Goal: Task Accomplishment & Management: Manage account settings

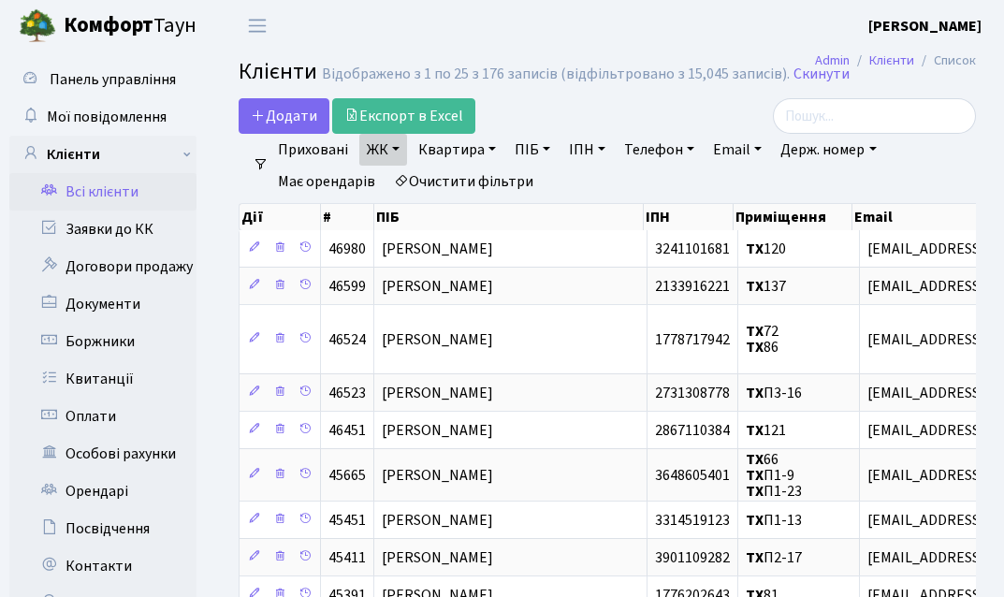
select select "25"
click at [475, 150] on link "Квартира" at bounding box center [457, 150] width 93 height 32
type input "145"
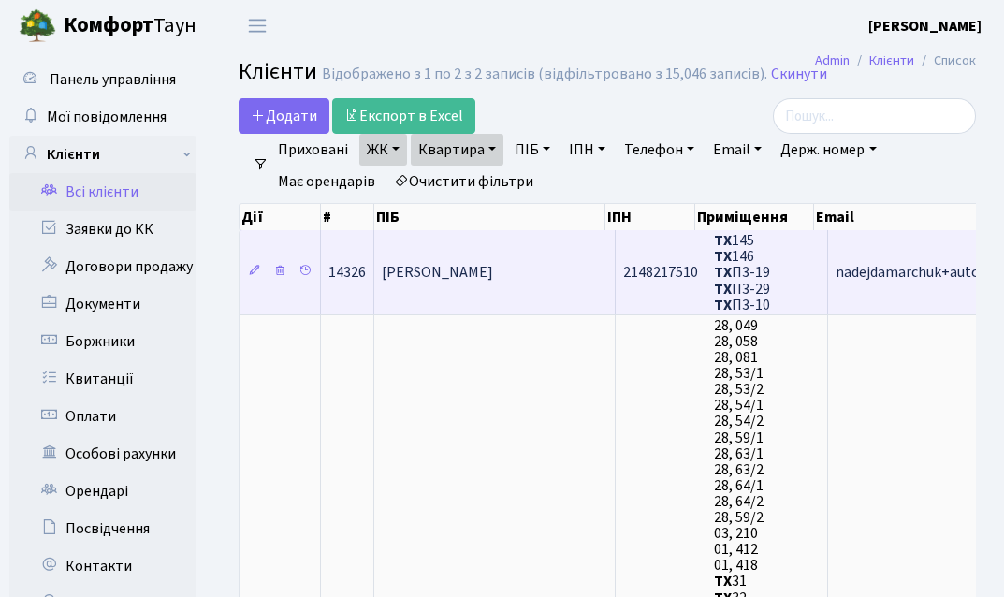
click at [493, 271] on span "Куляниця Олександр Йосипович" at bounding box center [437, 273] width 111 height 21
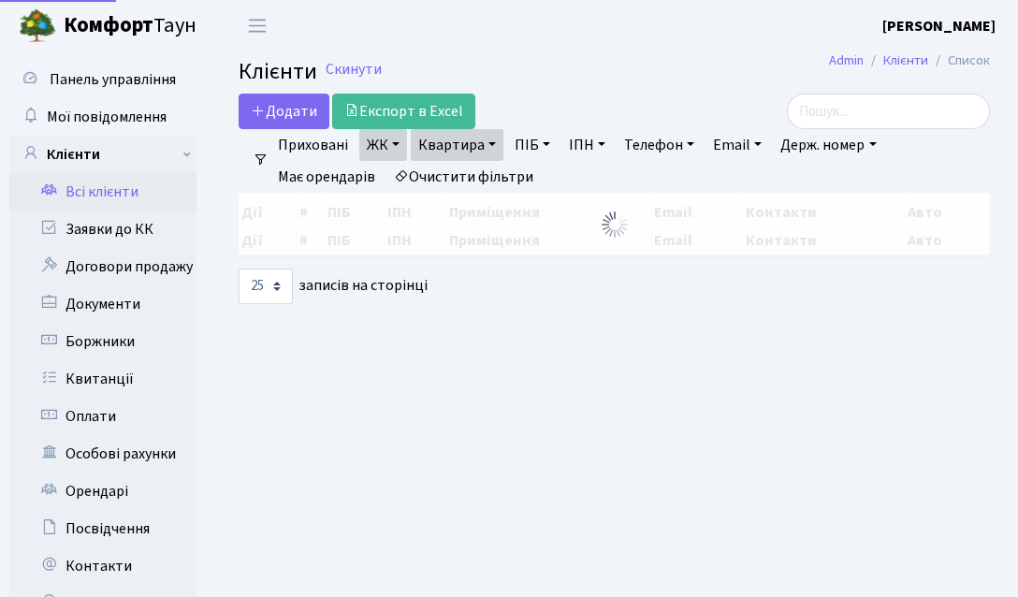
select select "25"
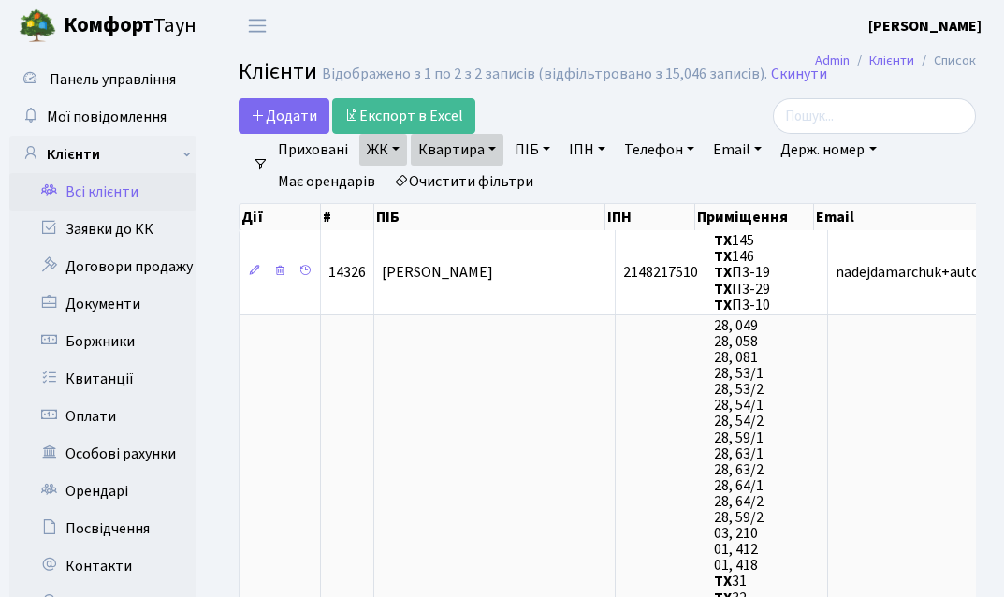
click at [483, 154] on link "Квартира" at bounding box center [457, 150] width 93 height 32
click at [544, 194] on icon at bounding box center [540, 186] width 15 height 15
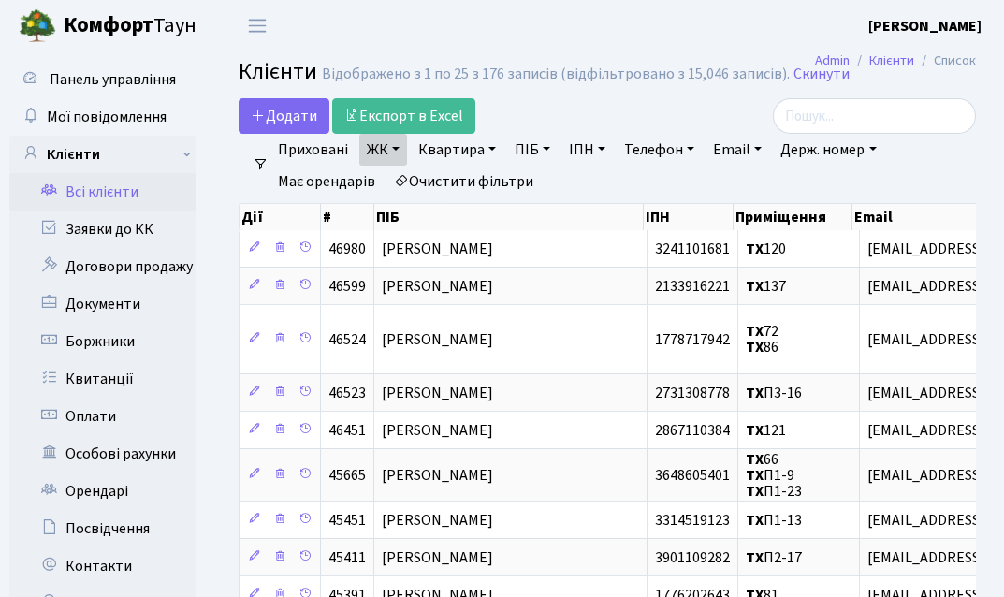
click at [110, 197] on link "Всі клієнти" at bounding box center [102, 191] width 187 height 37
select select "25"
